Goal: Task Accomplishment & Management: Complete application form

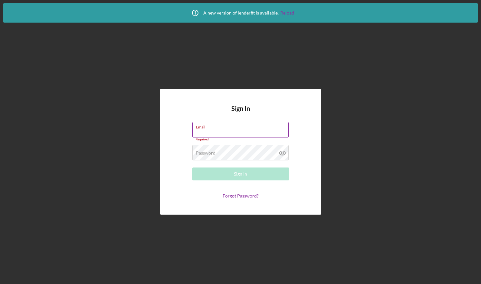
click at [225, 133] on input "Email" at bounding box center [240, 129] width 96 height 15
type input "[EMAIL_ADDRESS][DOMAIN_NAME]"
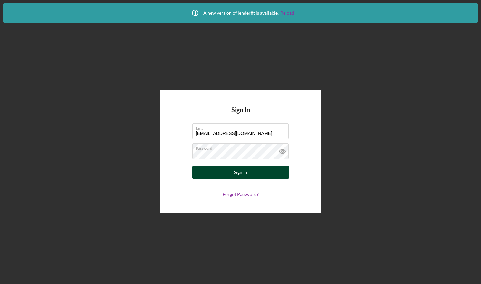
click at [248, 169] on button "Sign In" at bounding box center [240, 172] width 97 height 13
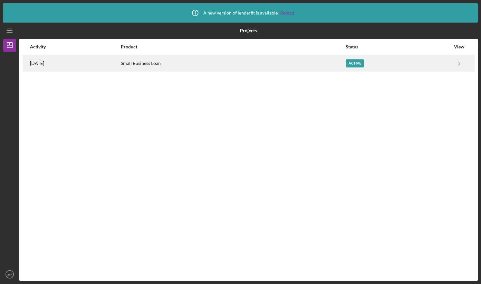
click at [364, 61] on div "Active" at bounding box center [355, 63] width 18 height 8
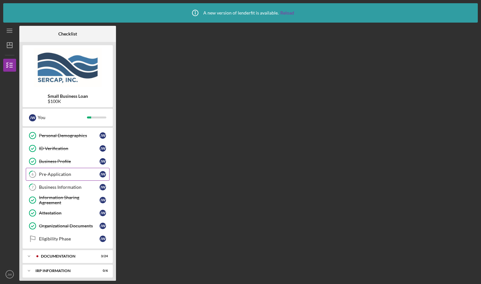
scroll to position [84, 0]
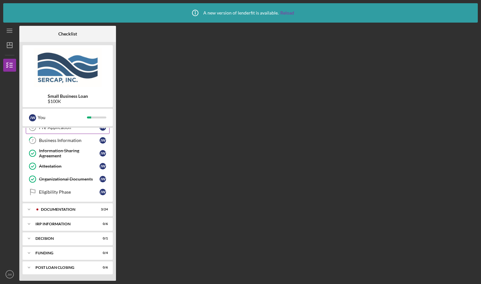
click at [56, 211] on div "Documentation" at bounding box center [66, 209] width 51 height 4
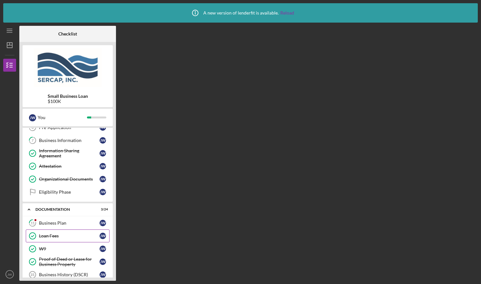
click at [62, 238] on div "Loan Fees" at bounding box center [69, 235] width 61 height 5
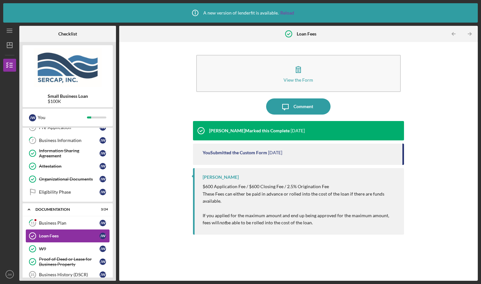
scroll to position [98, 0]
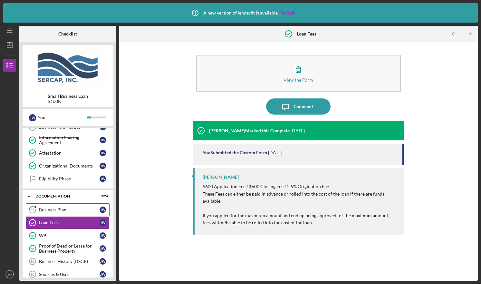
click at [56, 211] on div "Business Plan" at bounding box center [69, 209] width 61 height 5
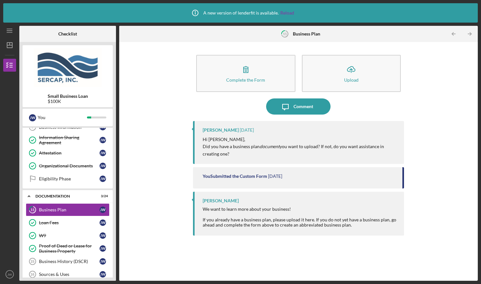
click at [279, 175] on time "[DATE]" at bounding box center [275, 175] width 14 height 5
click at [236, 178] on div "You Submitted the Custom Form" at bounding box center [235, 175] width 64 height 5
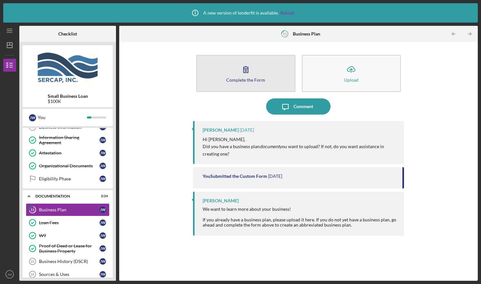
click at [233, 82] on button "Complete the Form Form" at bounding box center [245, 73] width 99 height 37
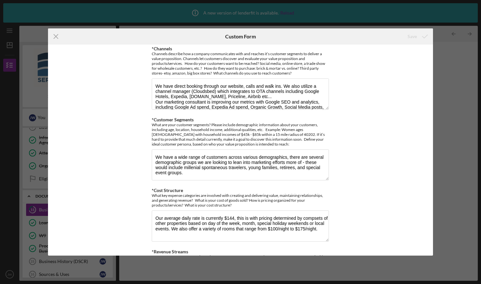
scroll to position [200, 0]
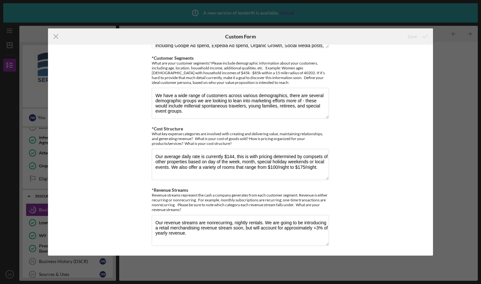
click at [456, 75] on div "Icon/Menu Close Custom Form Save *Value: Why do your customers buy your product…" at bounding box center [240, 142] width 481 height 284
click at [460, 51] on div "Icon/Menu Close Custom Form Save *Value: Why do your customers buy your product…" at bounding box center [240, 142] width 481 height 284
click at [43, 162] on div "Icon/Menu Close Custom Form Save *Value: Why do your customers buy your product…" at bounding box center [240, 142] width 481 height 284
click at [60, 38] on icon "Icon/Menu Close" at bounding box center [56, 36] width 16 height 16
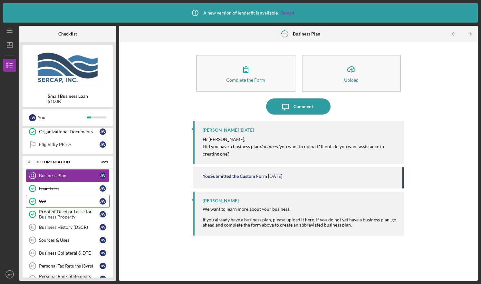
scroll to position [139, 0]
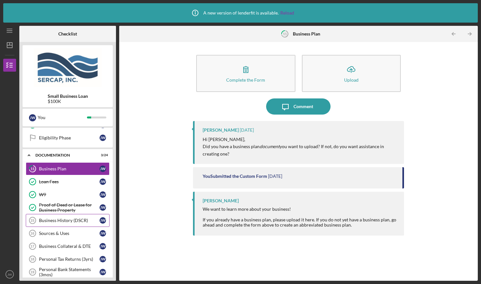
click at [65, 218] on div "Business History (DSCR)" at bounding box center [69, 219] width 61 height 5
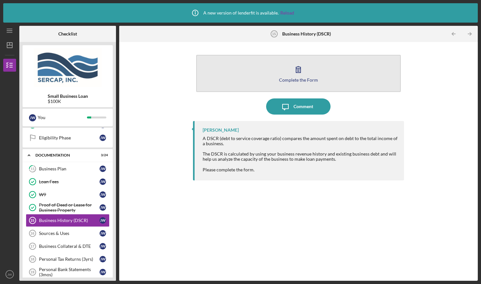
click at [315, 76] on button "Complete the Form Form" at bounding box center [298, 73] width 205 height 37
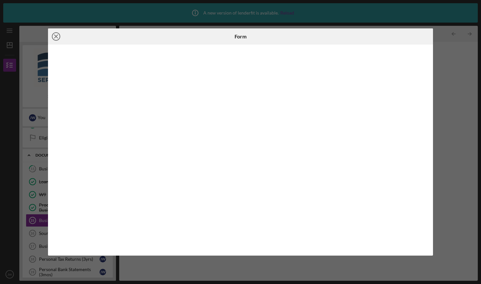
click at [56, 35] on icon "Icon/Close" at bounding box center [56, 36] width 16 height 16
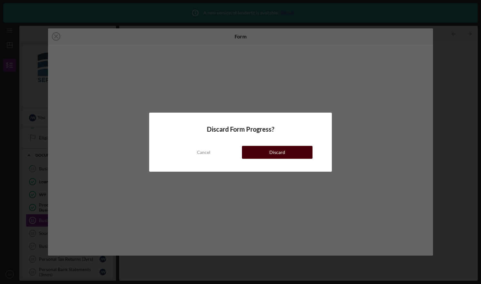
click at [272, 153] on div "Discard" at bounding box center [277, 152] width 16 height 13
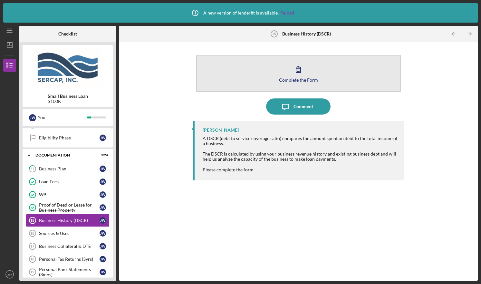
click at [315, 72] on button "Complete the Form Form" at bounding box center [298, 73] width 205 height 37
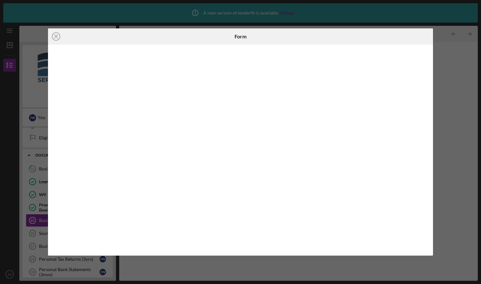
click at [450, 75] on div "Icon/Close Form" at bounding box center [240, 142] width 481 height 284
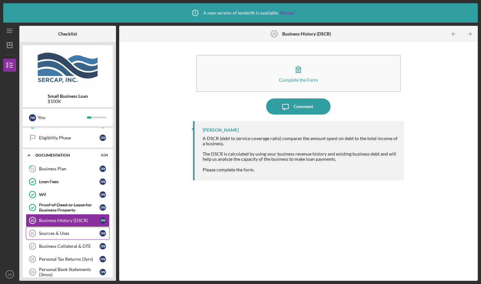
click at [62, 232] on div "Sources & Uses" at bounding box center [69, 232] width 61 height 5
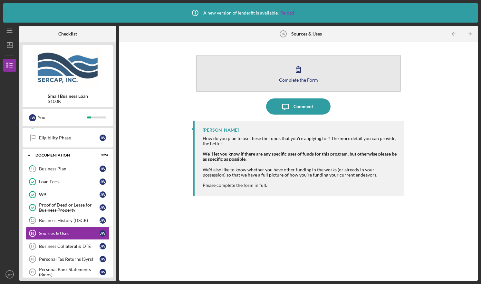
click at [305, 72] on icon "button" at bounding box center [298, 69] width 16 height 16
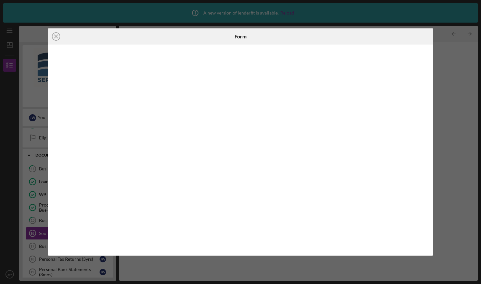
click at [457, 108] on div "Icon/Close Form" at bounding box center [240, 142] width 481 height 284
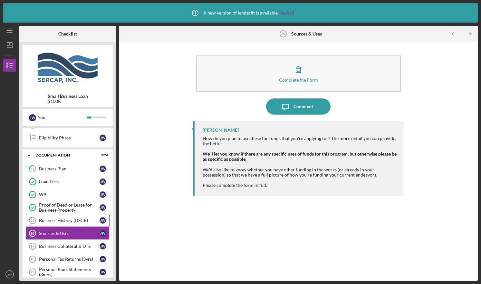
click at [59, 217] on link "15 Business History (DSCR) [PERSON_NAME]" at bounding box center [68, 220] width 84 height 13
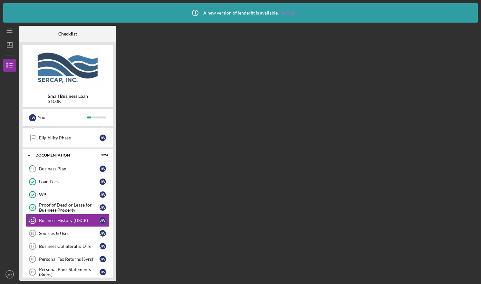
click at [283, 13] on link "Reload" at bounding box center [287, 12] width 14 height 5
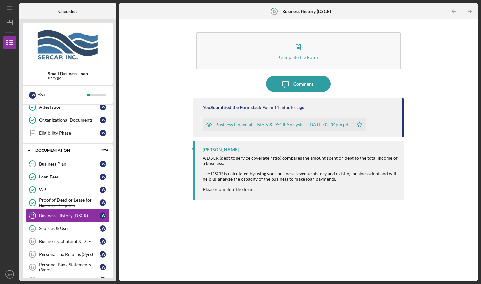
scroll to position [140, 0]
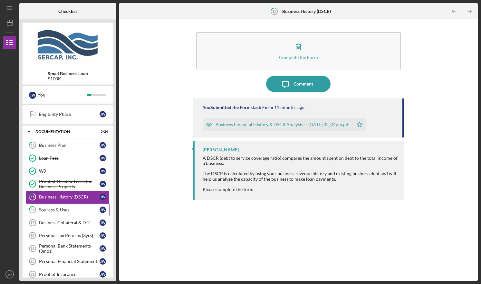
click at [61, 209] on div "Sources & Uses" at bounding box center [69, 209] width 61 height 5
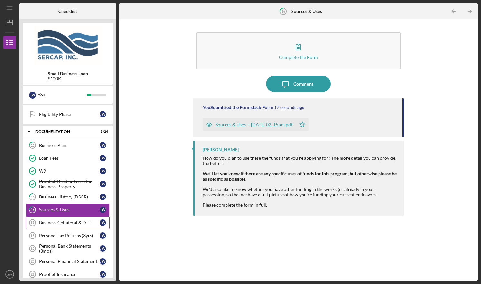
click at [56, 222] on div "Business Collateral & DTE" at bounding box center [69, 222] width 61 height 5
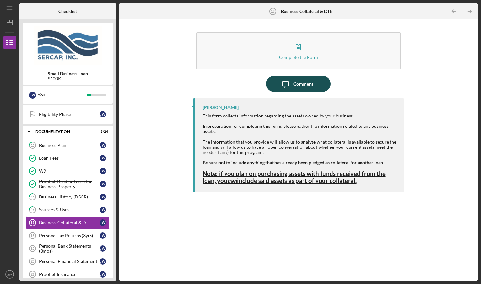
click at [308, 82] on div "Comment" at bounding box center [304, 84] width 20 height 16
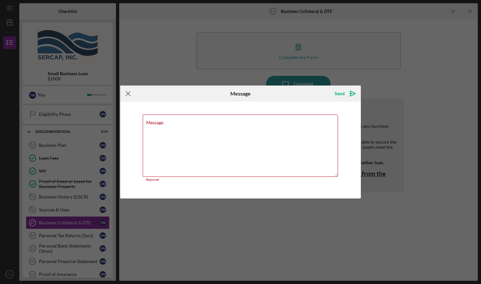
click at [130, 97] on icon "Icon/Menu Close" at bounding box center [128, 93] width 16 height 16
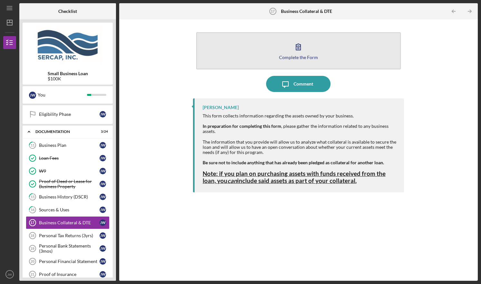
click at [311, 52] on button "Complete the Form Form" at bounding box center [298, 50] width 205 height 37
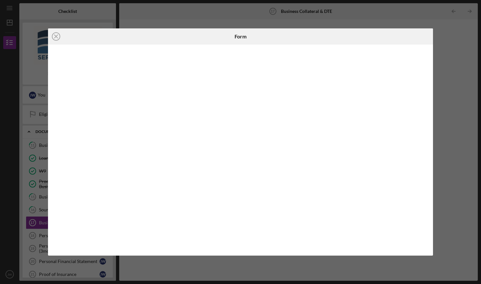
click at [442, 120] on div "Icon/Close Form" at bounding box center [240, 142] width 481 height 284
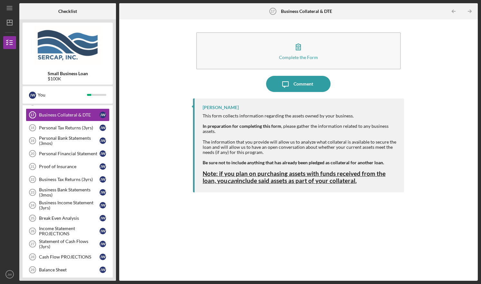
scroll to position [241, 0]
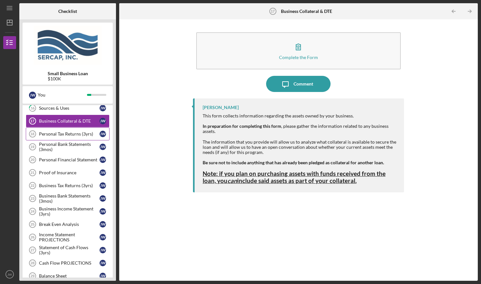
click at [68, 135] on div "Personal Tax Returns (3yrs)" at bounding box center [69, 133] width 61 height 5
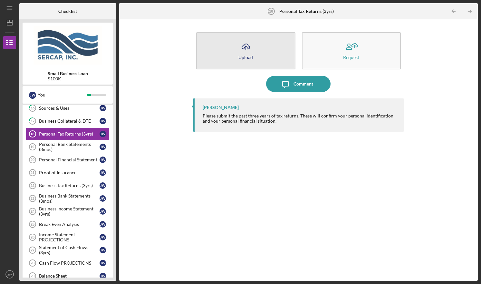
click at [244, 52] on icon "Icon/Upload" at bounding box center [246, 47] width 16 height 16
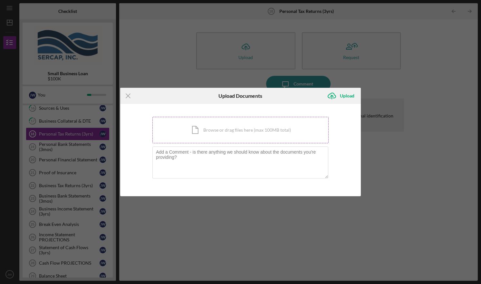
click at [212, 131] on div "Icon/Document Browse or drag files here (max 100MB total) Tap to choose files o…" at bounding box center [240, 130] width 176 height 26
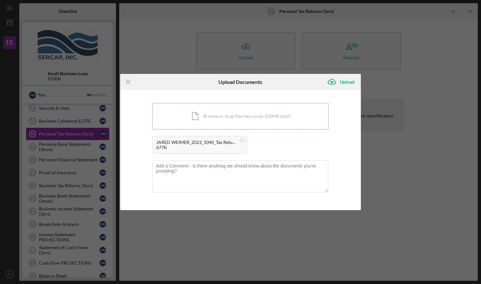
click at [230, 109] on div "Icon/Document Browse or drag files here (max 100MB total) Tap to choose files o…" at bounding box center [240, 116] width 176 height 26
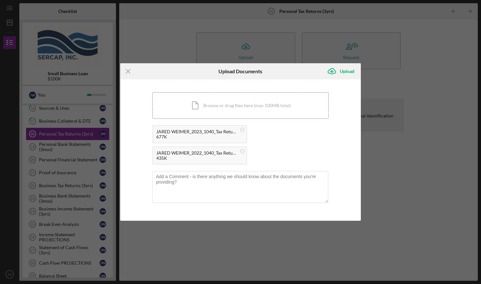
click at [218, 102] on div "Icon/Document Browse or drag files here (max 100MB total) Tap to choose files o…" at bounding box center [240, 105] width 176 height 26
click at [207, 186] on textarea at bounding box center [240, 187] width 176 height 32
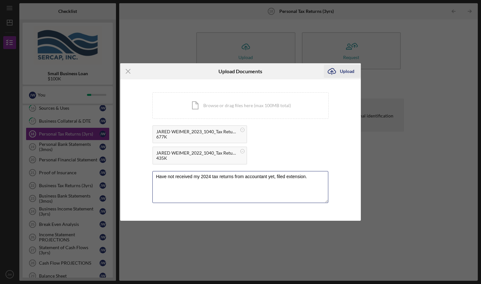
type textarea "Have not received my 2024 tax returns from accountant yet, filed extension."
click at [344, 71] on div "Upload" at bounding box center [347, 71] width 14 height 13
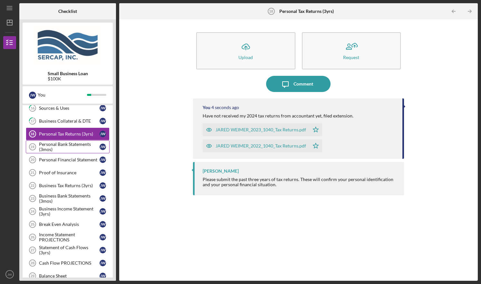
click at [61, 145] on div "Personal Bank Statements (3mos)" at bounding box center [69, 146] width 61 height 10
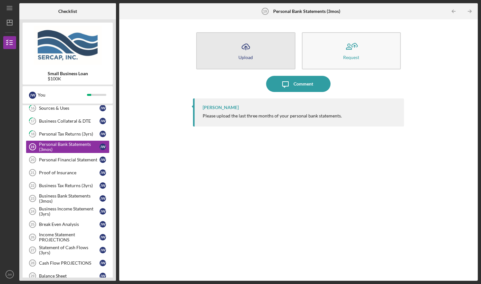
click at [256, 53] on button "Icon/Upload Upload" at bounding box center [245, 50] width 99 height 37
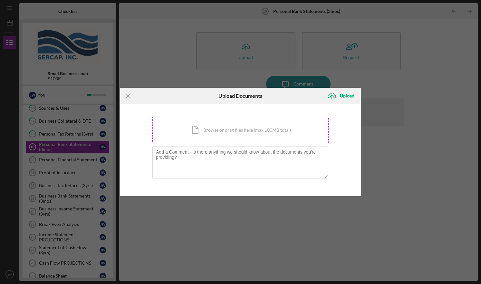
click at [205, 125] on div "Icon/Document Browse or drag files here (max 100MB total) Tap to choose files o…" at bounding box center [240, 130] width 176 height 26
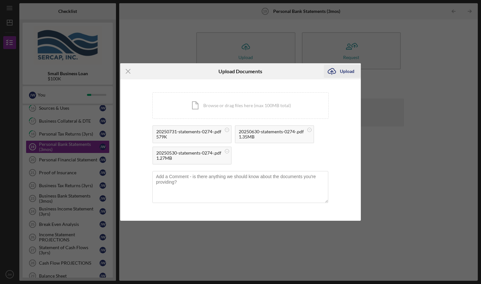
click at [349, 73] on div "Upload" at bounding box center [347, 71] width 14 height 13
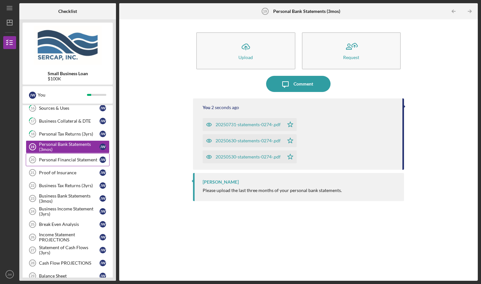
click at [67, 161] on div "Personal Financial Statement" at bounding box center [69, 159] width 61 height 5
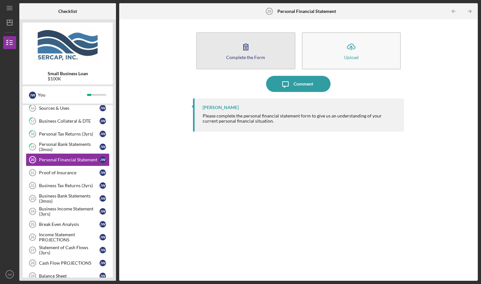
click at [256, 55] on div "Complete the Form" at bounding box center [245, 57] width 39 height 5
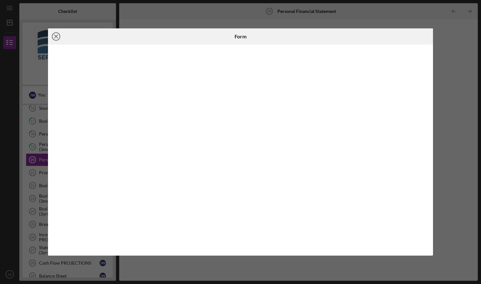
click at [57, 35] on icon "Icon/Close" at bounding box center [56, 36] width 16 height 16
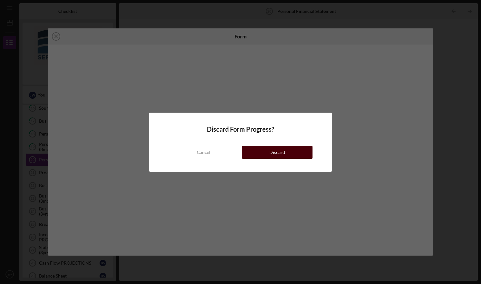
click at [276, 153] on div "Discard" at bounding box center [277, 152] width 16 height 13
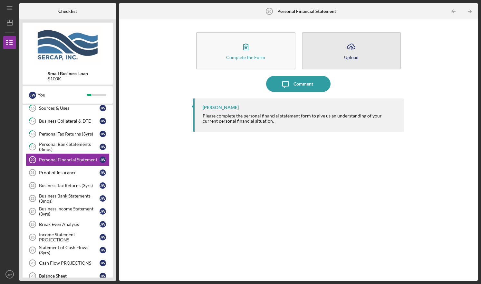
click at [363, 50] on button "Icon/Upload Upload" at bounding box center [351, 50] width 99 height 37
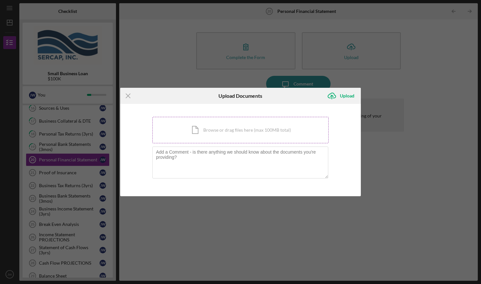
click at [216, 132] on div "Icon/Document Browse or drag files here (max 100MB total) Tap to choose files o…" at bounding box center [240, 130] width 176 height 26
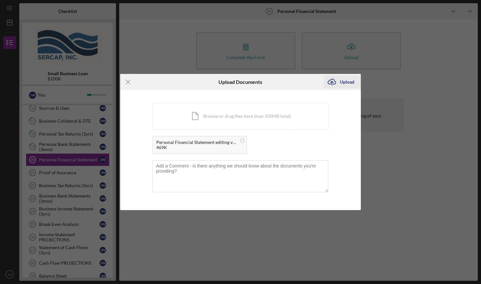
click at [340, 80] on button "Icon/Upload Upload" at bounding box center [342, 81] width 37 height 13
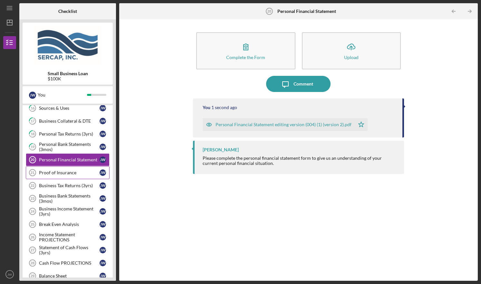
click at [67, 171] on div "Proof of Insurance" at bounding box center [69, 172] width 61 height 5
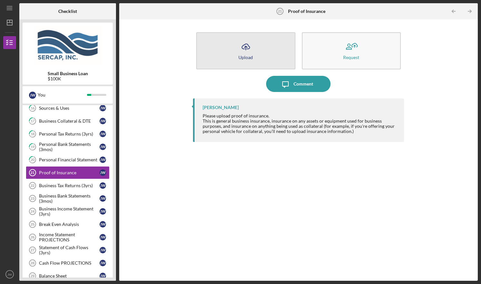
click at [255, 53] on button "Icon/Upload Upload" at bounding box center [245, 50] width 99 height 37
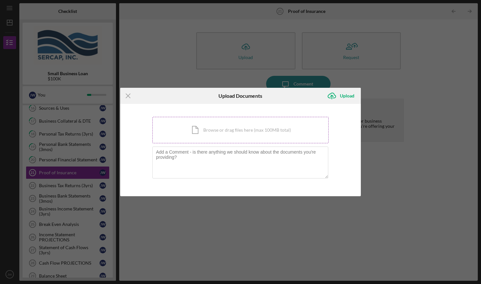
click at [237, 134] on div "Icon/Document Browse or drag files here (max 100MB total) Tap to choose files o…" at bounding box center [240, 130] width 176 height 26
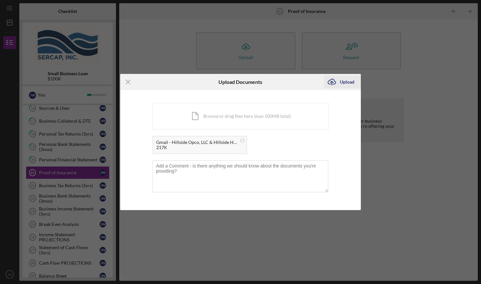
click at [341, 81] on div "Upload" at bounding box center [347, 81] width 14 height 13
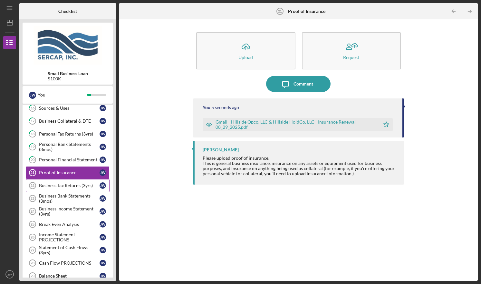
click at [54, 187] on div "Business Tax Returns (3yrs)" at bounding box center [69, 185] width 61 height 5
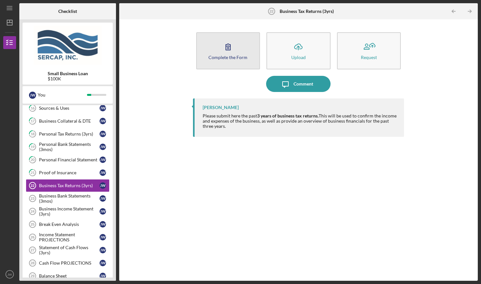
click at [231, 44] on icon "button" at bounding box center [228, 47] width 16 height 16
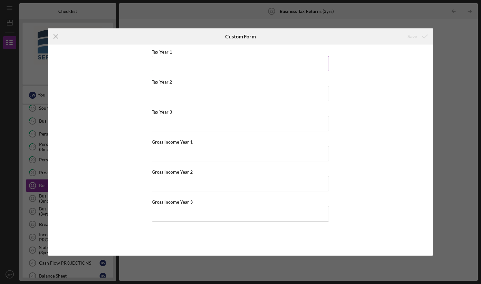
click at [173, 67] on input "Tax Year 1" at bounding box center [240, 63] width 177 height 15
type input "2024"
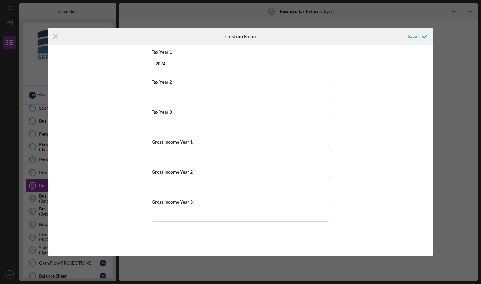
click at [163, 88] on input "Tax Year 2" at bounding box center [240, 93] width 177 height 15
type input "2023"
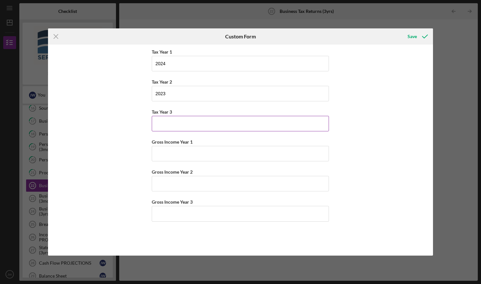
click at [169, 122] on input "Tax Year 3" at bounding box center [240, 123] width 177 height 15
type input "2022"
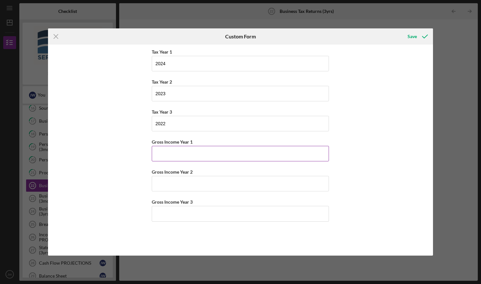
click at [177, 158] on input "Gross Income Year 1" at bounding box center [240, 153] width 177 height 15
type input "$233"
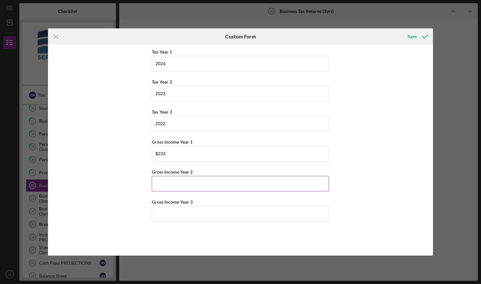
click at [165, 178] on input "Gross Income Year 2" at bounding box center [240, 183] width 177 height 15
type input "$216,188"
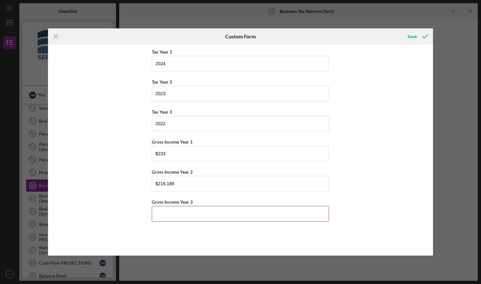
click at [167, 210] on input "Gross Income Year 3" at bounding box center [240, 213] width 177 height 15
type input "$227,315"
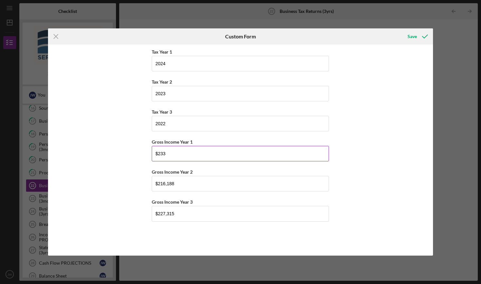
click at [182, 151] on input "$233" at bounding box center [240, 153] width 177 height 15
type input "$233,451"
click at [413, 35] on div "Save" at bounding box center [412, 36] width 9 height 13
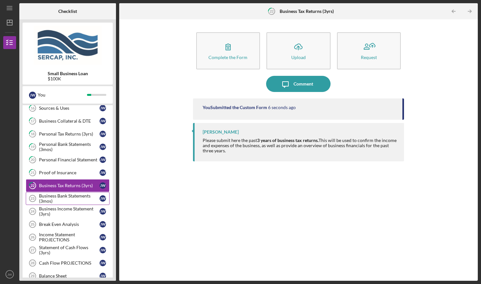
click at [58, 195] on div "Business Bank Statements (3mos)" at bounding box center [69, 198] width 61 height 10
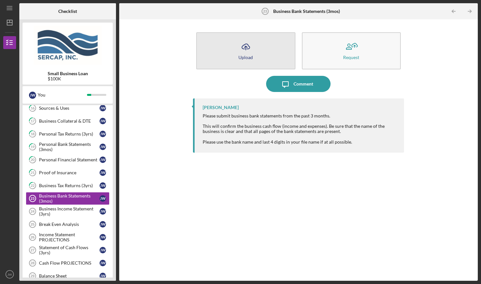
click at [246, 49] on line "button" at bounding box center [246, 48] width 0 height 4
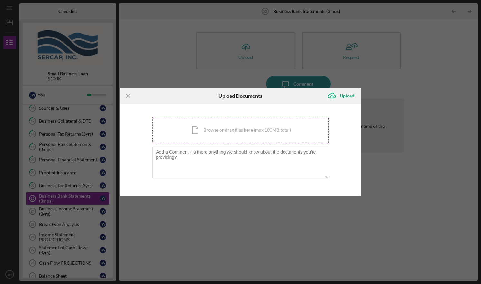
click at [220, 134] on div "Icon/Document Browse or drag files here (max 100MB total) Tap to choose files o…" at bounding box center [240, 130] width 176 height 26
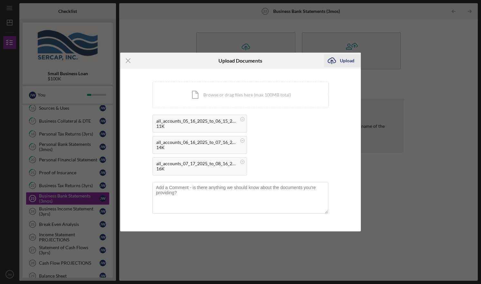
click at [336, 66] on icon "Icon/Upload" at bounding box center [332, 61] width 16 height 16
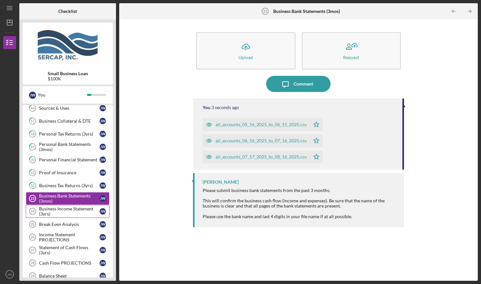
click at [58, 212] on div "Business Income Statement (3yrs)" at bounding box center [69, 211] width 61 height 10
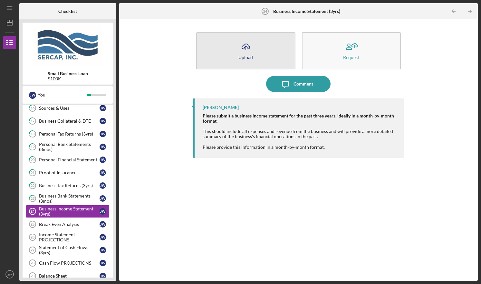
click at [254, 60] on button "Icon/Upload Upload" at bounding box center [245, 50] width 99 height 37
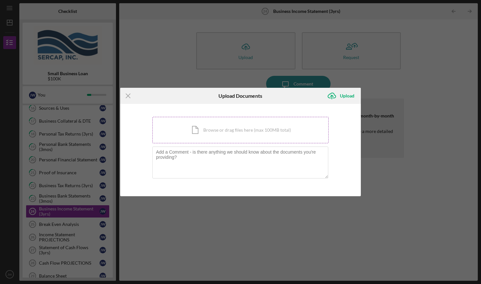
click at [232, 136] on div "Icon/Document Browse or drag files here (max 100MB total) Tap to choose files o…" at bounding box center [240, 130] width 176 height 26
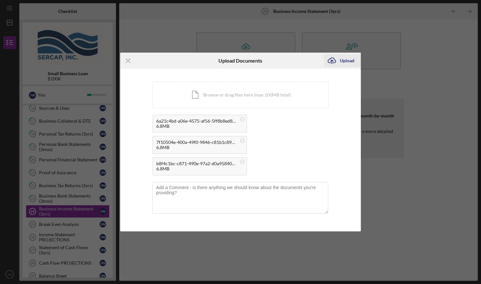
click at [339, 61] on icon "Icon/Upload" at bounding box center [332, 61] width 16 height 16
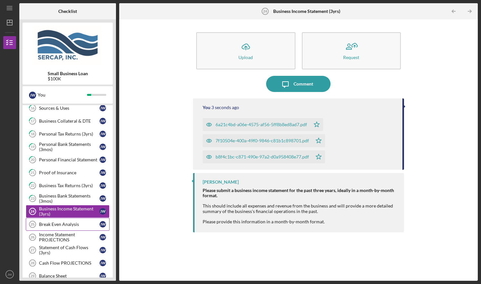
click at [53, 221] on div "Break Even Analysis" at bounding box center [69, 223] width 61 height 5
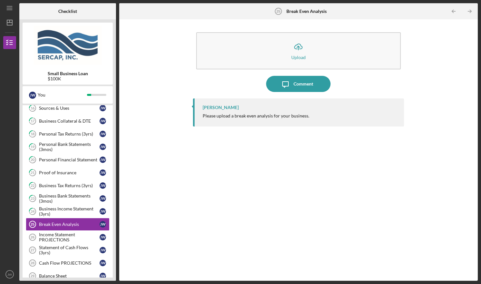
click at [248, 114] on div "Please upload a break even analysis for your business." at bounding box center [256, 115] width 107 height 5
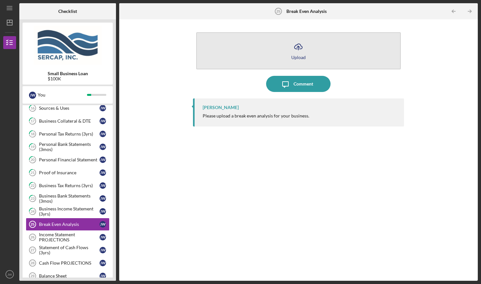
click at [318, 47] on button "Icon/Upload Upload" at bounding box center [298, 50] width 205 height 37
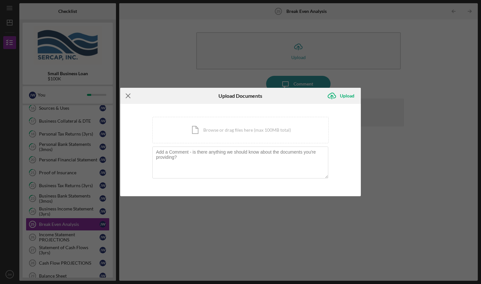
click at [127, 94] on line at bounding box center [128, 96] width 4 height 4
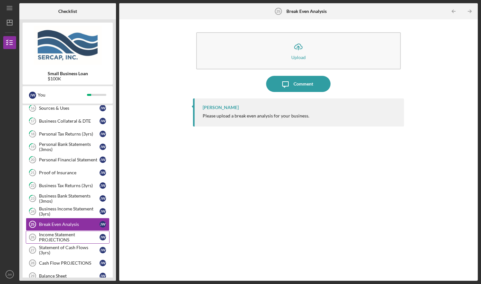
click at [56, 240] on div "Income Statement PROJECTIONS" at bounding box center [69, 237] width 61 height 10
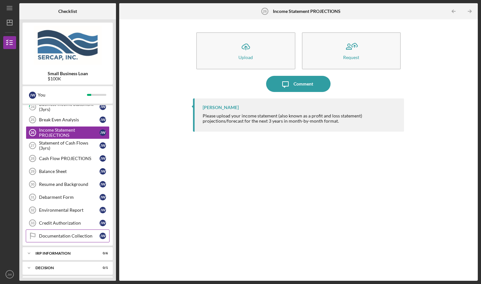
scroll to position [375, 0]
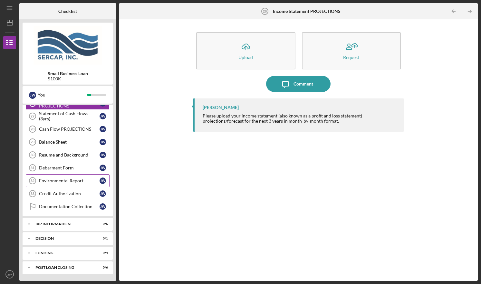
click at [55, 181] on div "Environmental Report" at bounding box center [69, 180] width 61 height 5
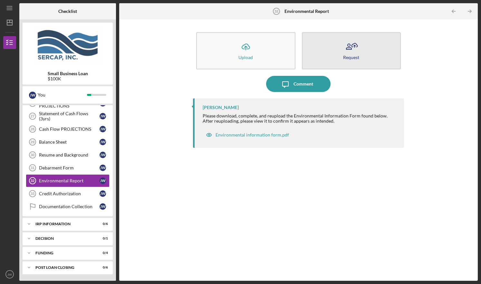
click at [346, 55] on div "Request" at bounding box center [351, 57] width 16 height 5
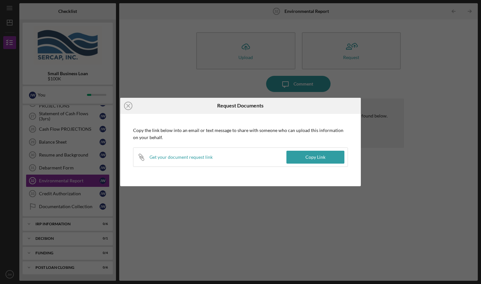
click at [174, 155] on div "Get your document request link" at bounding box center [180, 156] width 63 height 5
click at [151, 134] on p "Copy the link below into an email or text message to share with someone who can…" at bounding box center [240, 134] width 215 height 14
click at [128, 104] on icon "Icon/Close" at bounding box center [128, 106] width 16 height 16
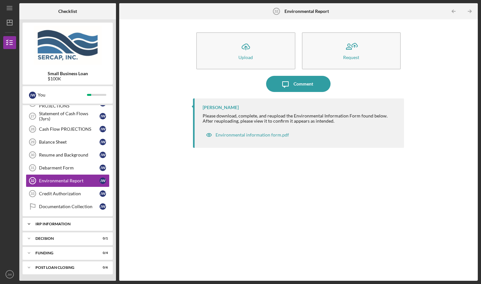
click at [66, 223] on div "IRP Information" at bounding box center [69, 224] width 69 height 4
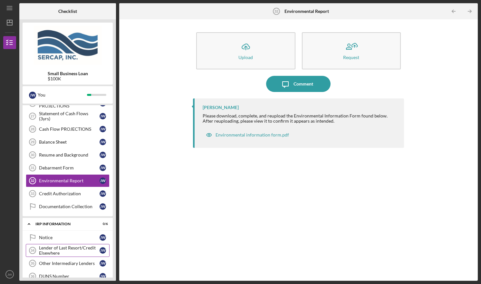
click at [56, 251] on div "Lender of Last Resort/Credit Elsewhere" at bounding box center [69, 250] width 61 height 10
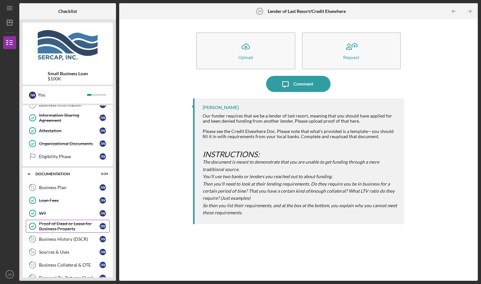
scroll to position [91, 0]
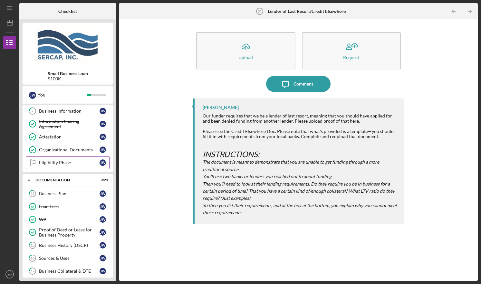
click at [66, 165] on div "Eligibility Phase" at bounding box center [69, 162] width 61 height 5
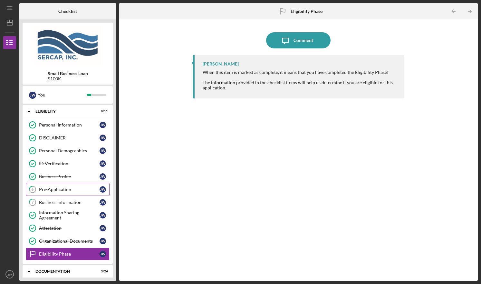
click at [62, 186] on link "6 Pre-Application J W" at bounding box center [68, 189] width 84 height 13
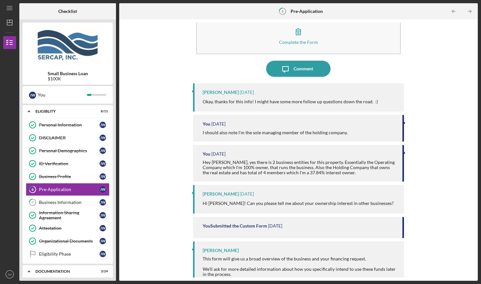
scroll to position [64, 0]
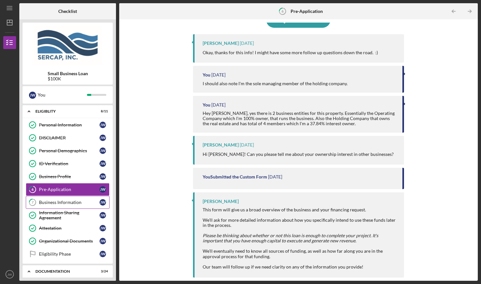
click at [59, 207] on link "7 Business Information J W" at bounding box center [68, 202] width 84 height 13
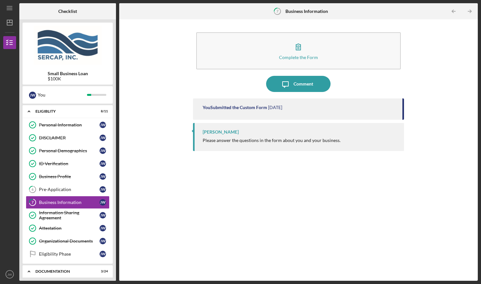
click at [247, 108] on div "You Submitted the Custom Form" at bounding box center [235, 107] width 64 height 5
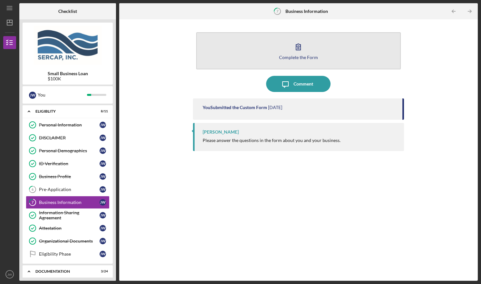
click at [301, 52] on icon "button" at bounding box center [298, 47] width 16 height 16
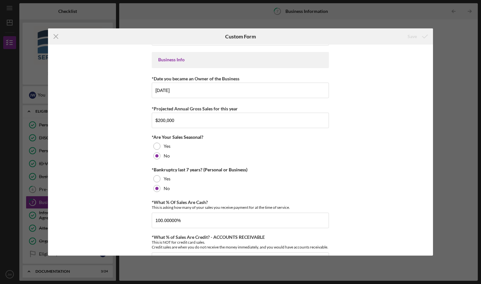
scroll to position [255, 0]
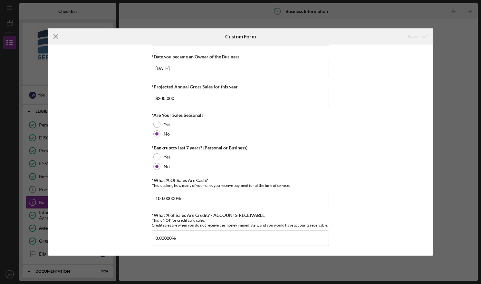
click at [55, 34] on icon "Icon/Menu Close" at bounding box center [56, 36] width 16 height 16
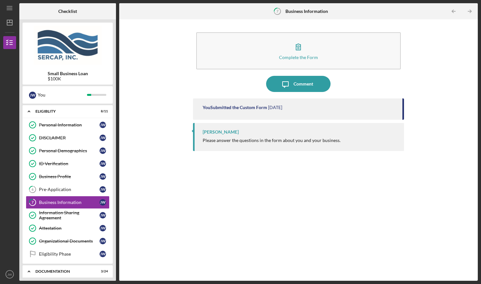
click at [178, 143] on div "Complete the Form Form Icon/Message Comment You Submitted the Custom Form 1 wee…" at bounding box center [298, 150] width 352 height 255
